Goal: Use online tool/utility: Utilize a website feature to perform a specific function

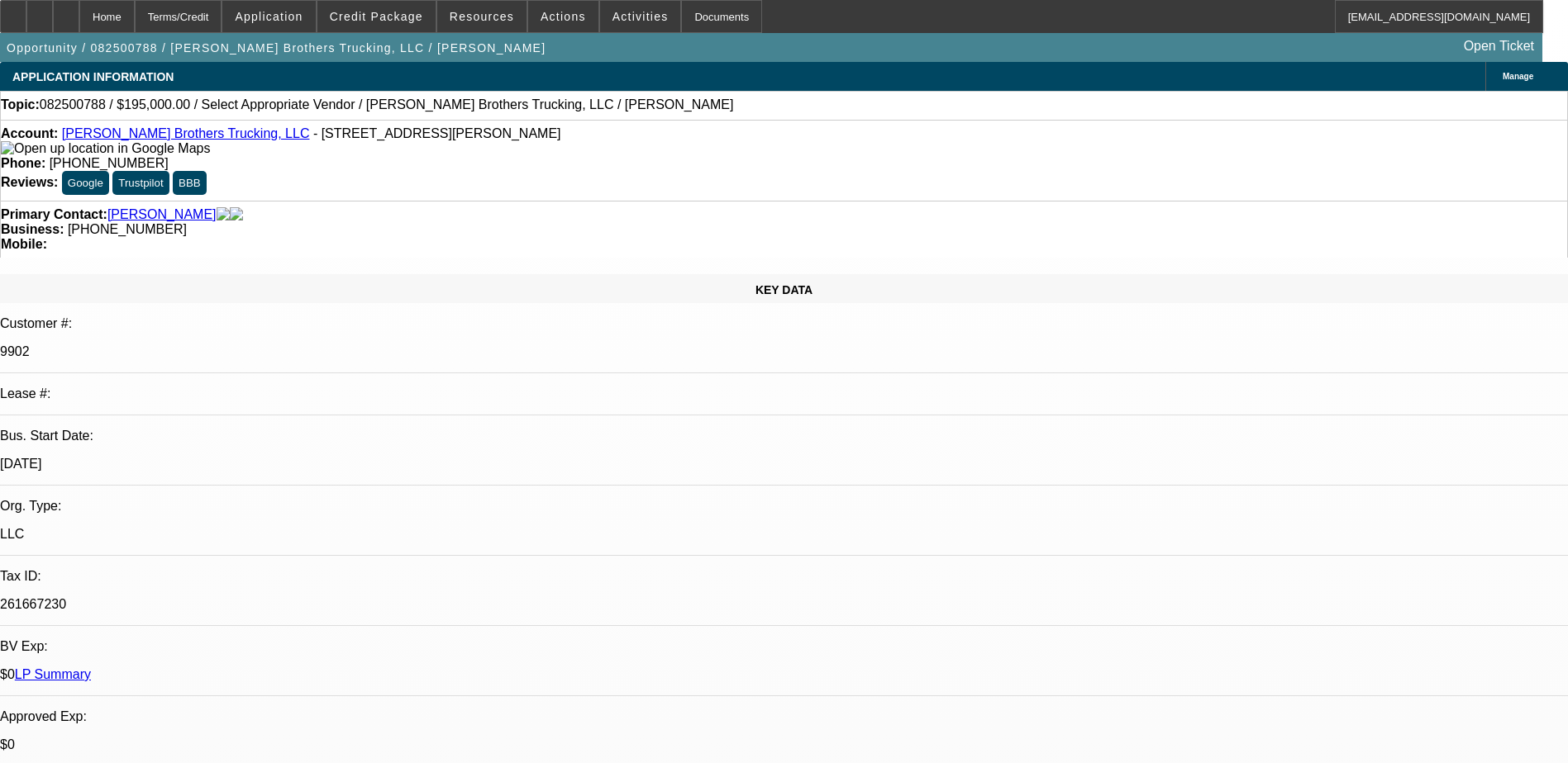
select select "0"
select select "2"
select select "0.1"
select select "4"
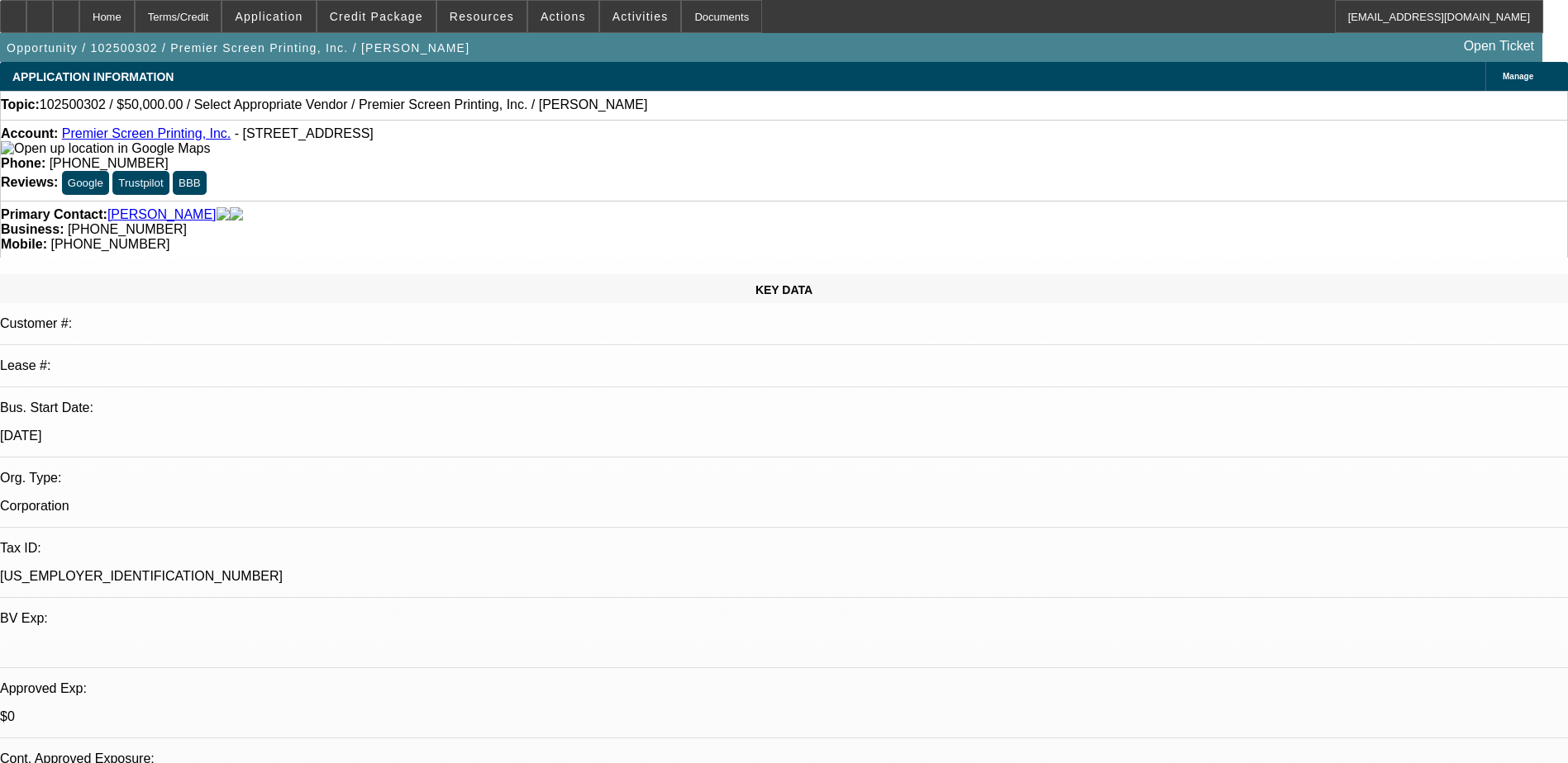
select select "0"
select select "2"
select select "0.1"
select select "4"
